Goal: Navigation & Orientation: Find specific page/section

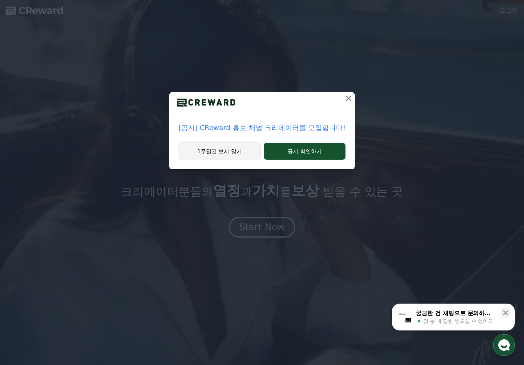
click at [239, 154] on button "1주일간 보지 않기" at bounding box center [220, 152] width 82 height 18
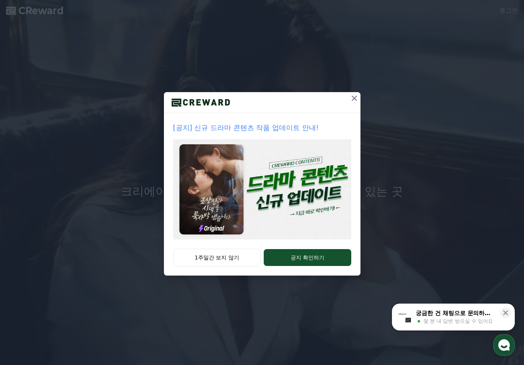
click at [355, 102] on icon at bounding box center [354, 98] width 9 height 9
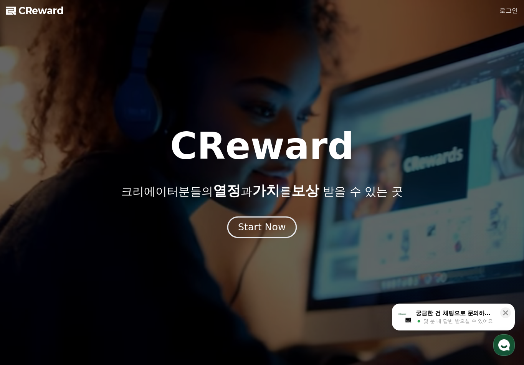
click at [255, 234] on button "Start Now" at bounding box center [262, 227] width 70 height 22
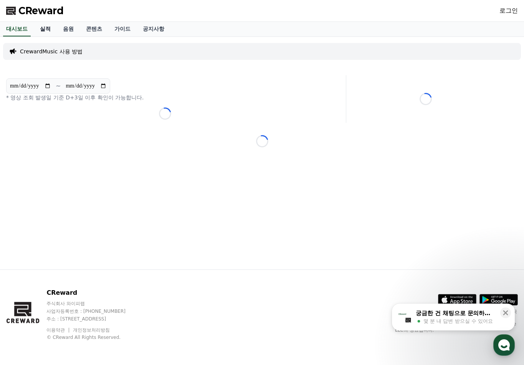
click at [47, 31] on link "실적" at bounding box center [45, 29] width 23 height 15
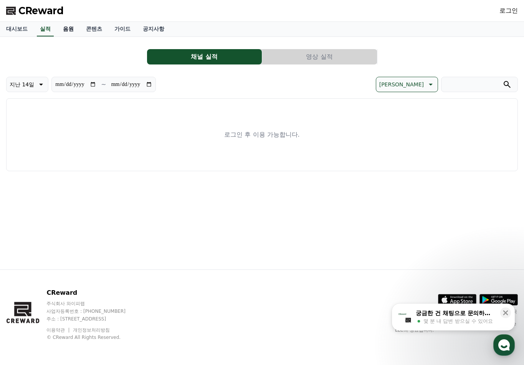
click at [62, 33] on link "음원" at bounding box center [68, 29] width 23 height 15
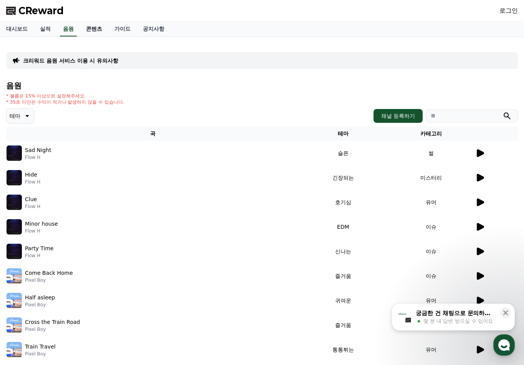
click at [92, 32] on link "콘텐츠" at bounding box center [94, 29] width 28 height 15
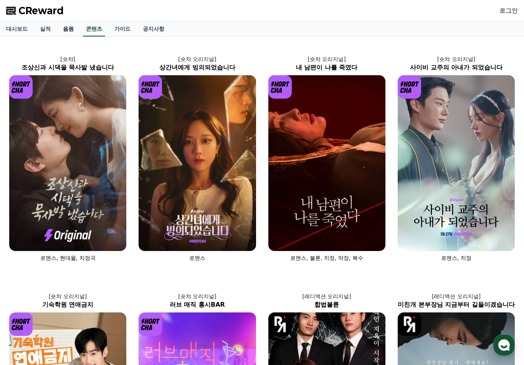
click at [69, 30] on link "음원" at bounding box center [68, 29] width 23 height 15
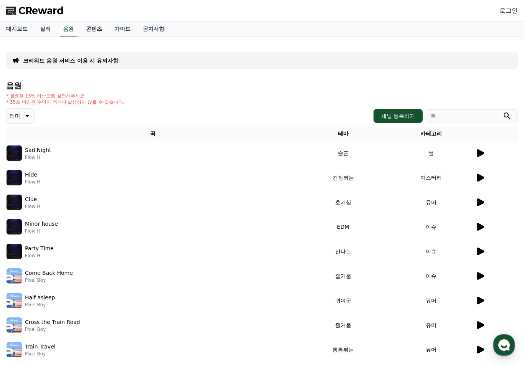
click at [97, 32] on link "콘텐츠" at bounding box center [94, 29] width 28 height 15
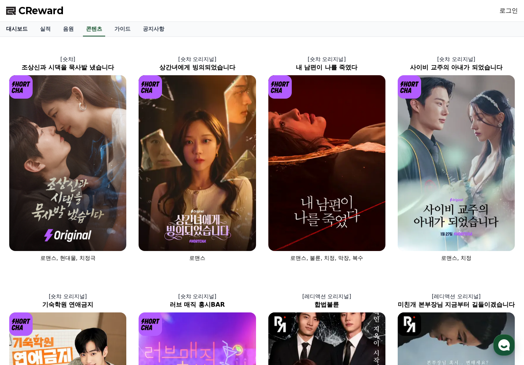
click at [22, 30] on link "대시보드" at bounding box center [17, 29] width 34 height 15
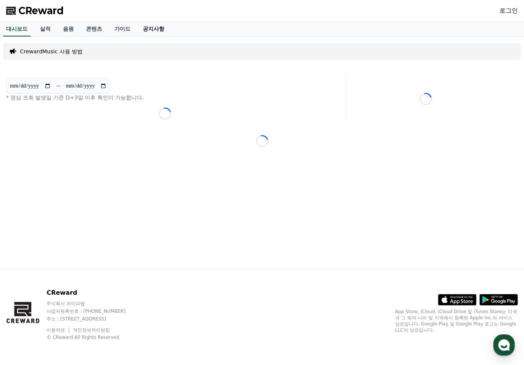
click at [148, 33] on link "공지사항" at bounding box center [154, 29] width 34 height 15
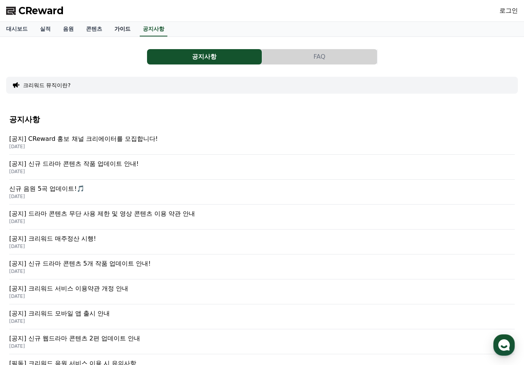
click at [129, 30] on link "가이드" at bounding box center [122, 29] width 28 height 15
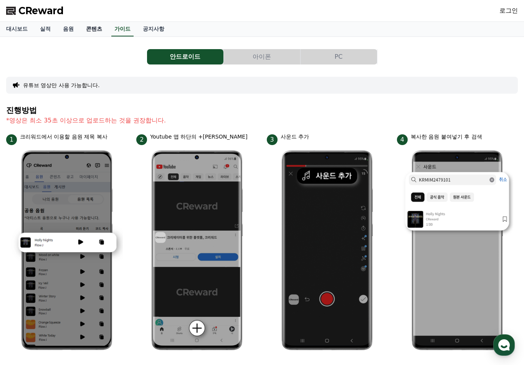
click at [95, 34] on link "콘텐츠" at bounding box center [94, 29] width 28 height 15
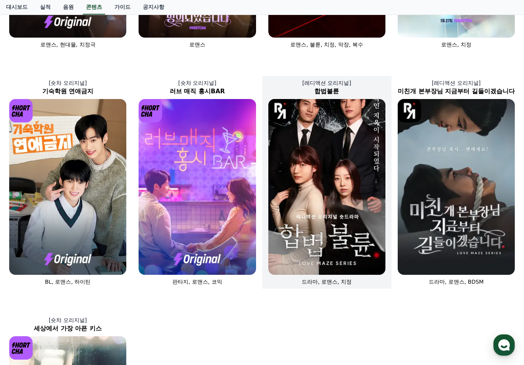
scroll to position [269, 0]
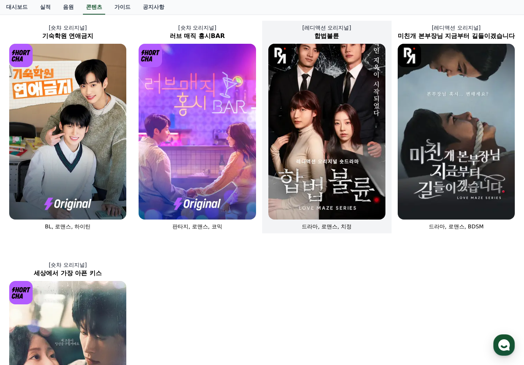
click at [294, 175] on img at bounding box center [327, 132] width 117 height 176
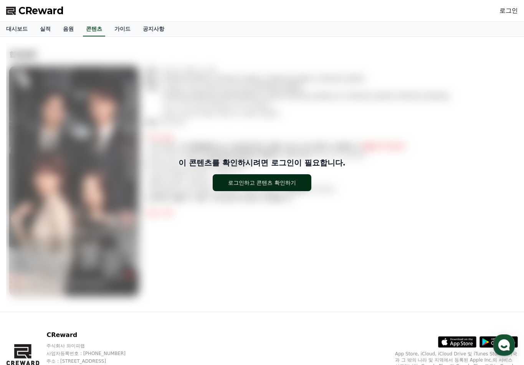
click at [289, 179] on button "로그인하고 콘텐츠 확인하기" at bounding box center [262, 182] width 99 height 17
